Goal: Transaction & Acquisition: Purchase product/service

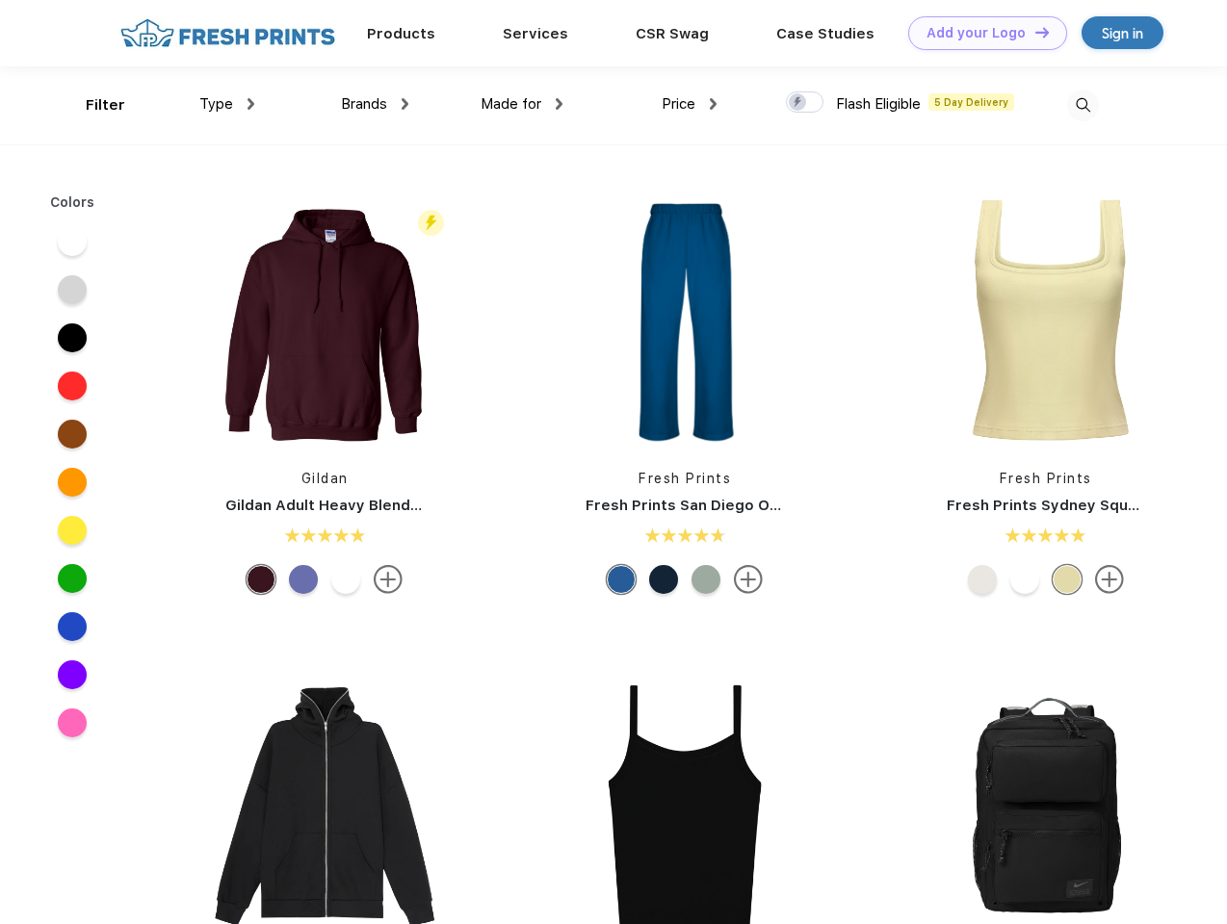
scroll to position [1, 0]
click at [980, 33] on link "Add your Logo Design Tool" at bounding box center [987, 33] width 159 height 34
click at [0, 0] on div "Design Tool" at bounding box center [0, 0] width 0 height 0
click at [1033, 32] on link "Add your Logo Design Tool" at bounding box center [987, 33] width 159 height 34
click at [92, 105] on div "Filter" at bounding box center [105, 105] width 39 height 22
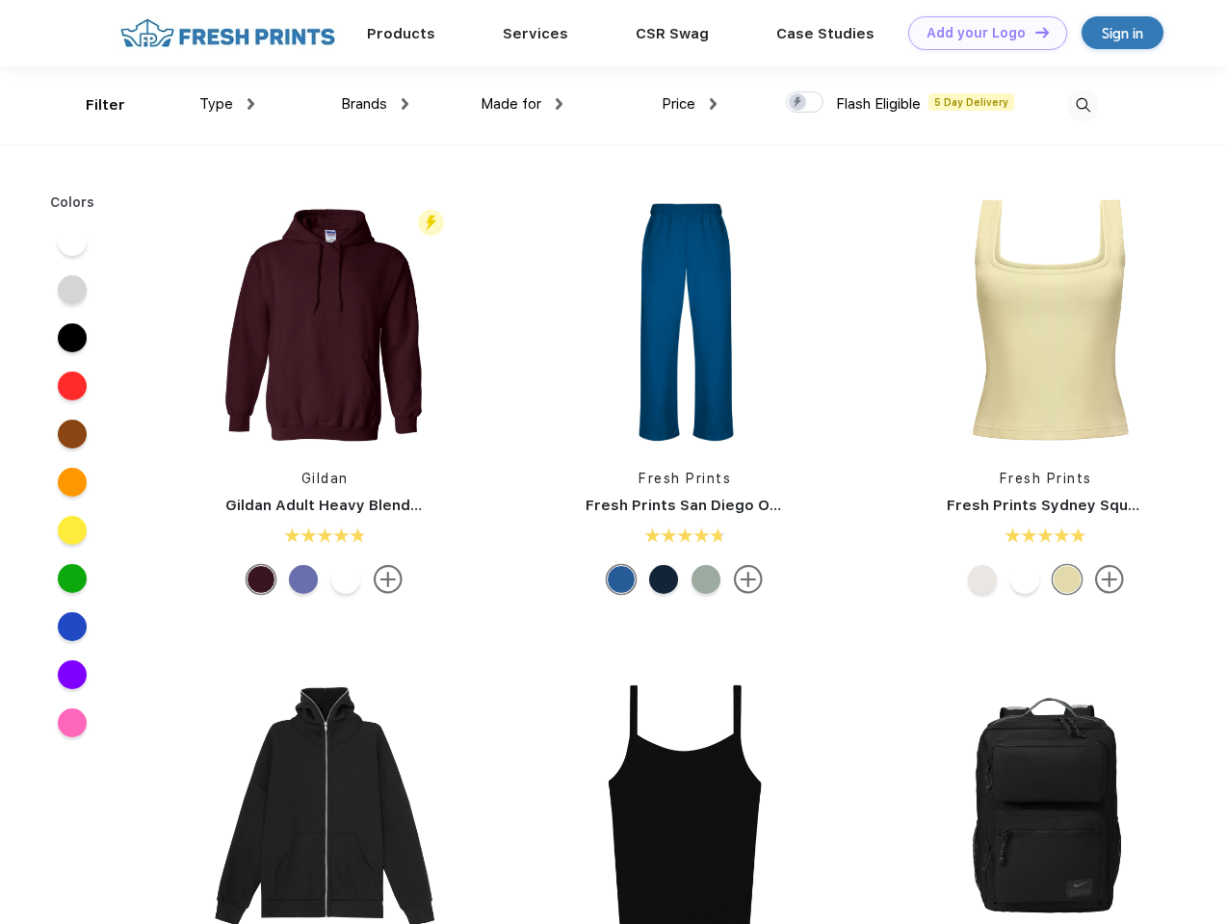
click at [227, 104] on span "Type" at bounding box center [216, 103] width 34 height 17
click at [375, 104] on span "Brands" at bounding box center [364, 103] width 46 height 17
click at [522, 104] on span "Made for" at bounding box center [511, 103] width 61 height 17
click at [690, 104] on span "Price" at bounding box center [679, 103] width 34 height 17
click at [805, 103] on div at bounding box center [805, 101] width 38 height 21
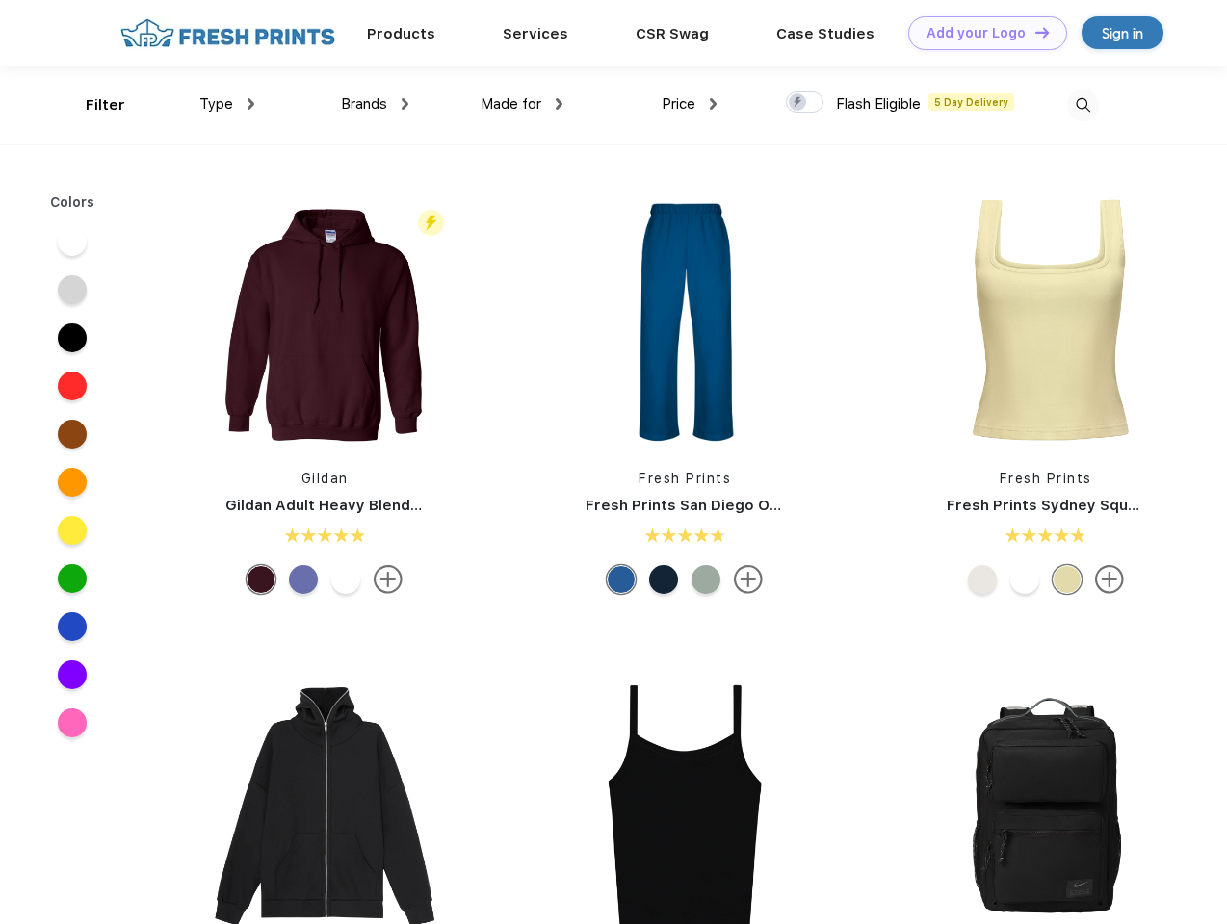
click at [798, 103] on input "checkbox" at bounding box center [792, 97] width 13 height 13
click at [1082, 105] on img at bounding box center [1083, 106] width 32 height 32
